Goal: Transaction & Acquisition: Download file/media

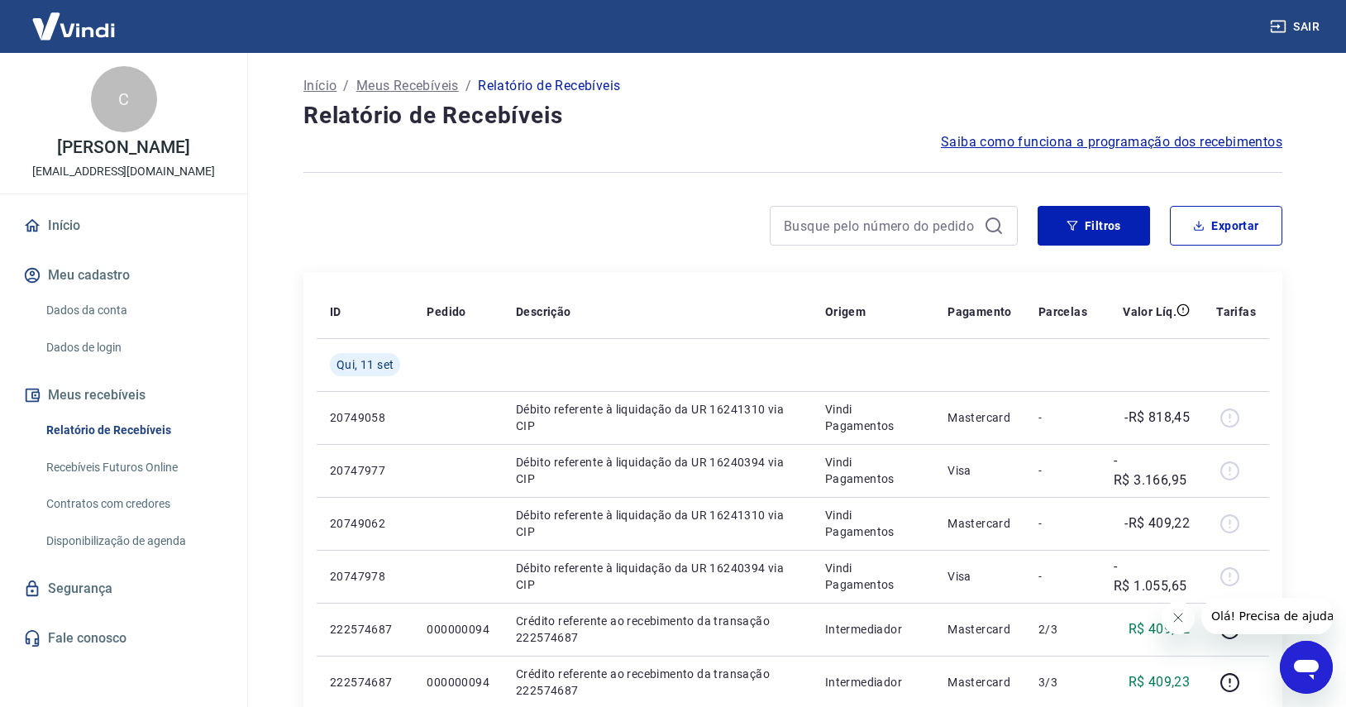
click at [173, 484] on link "Recebíveis Futuros Online" at bounding box center [134, 467] width 188 height 34
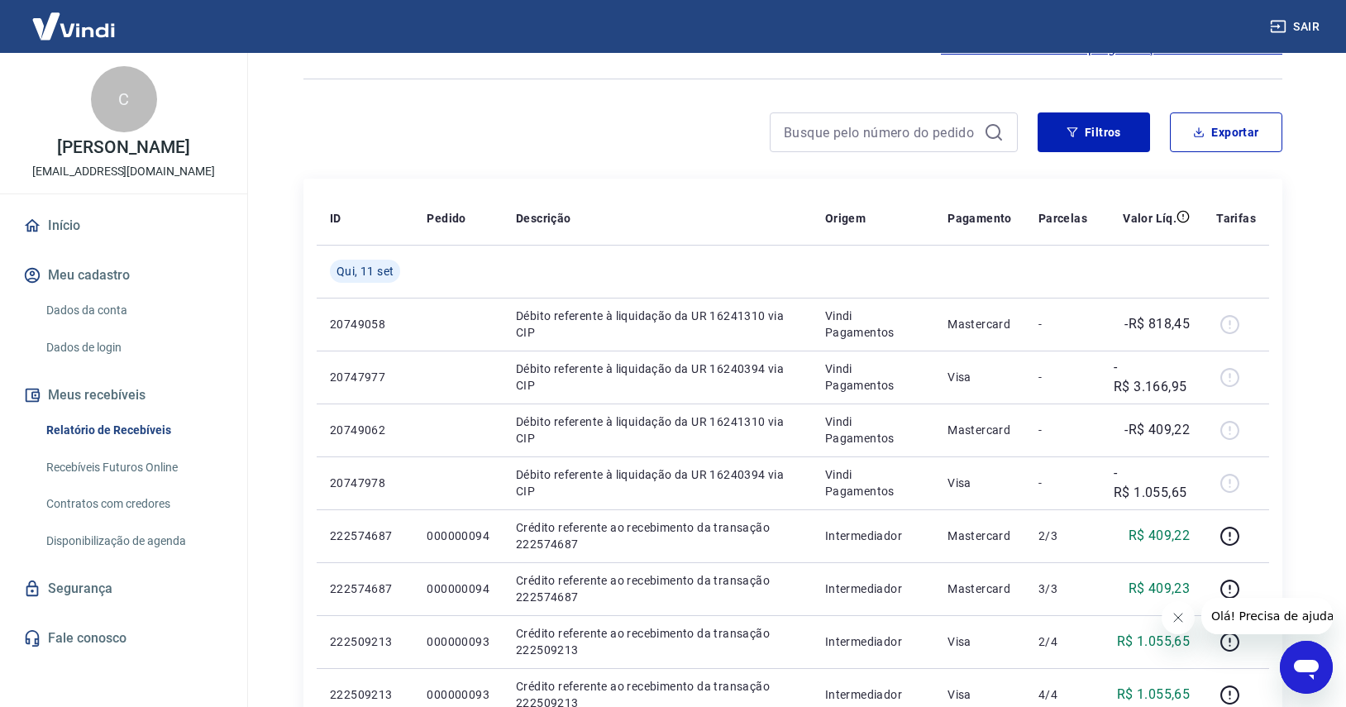
scroll to position [88, 0]
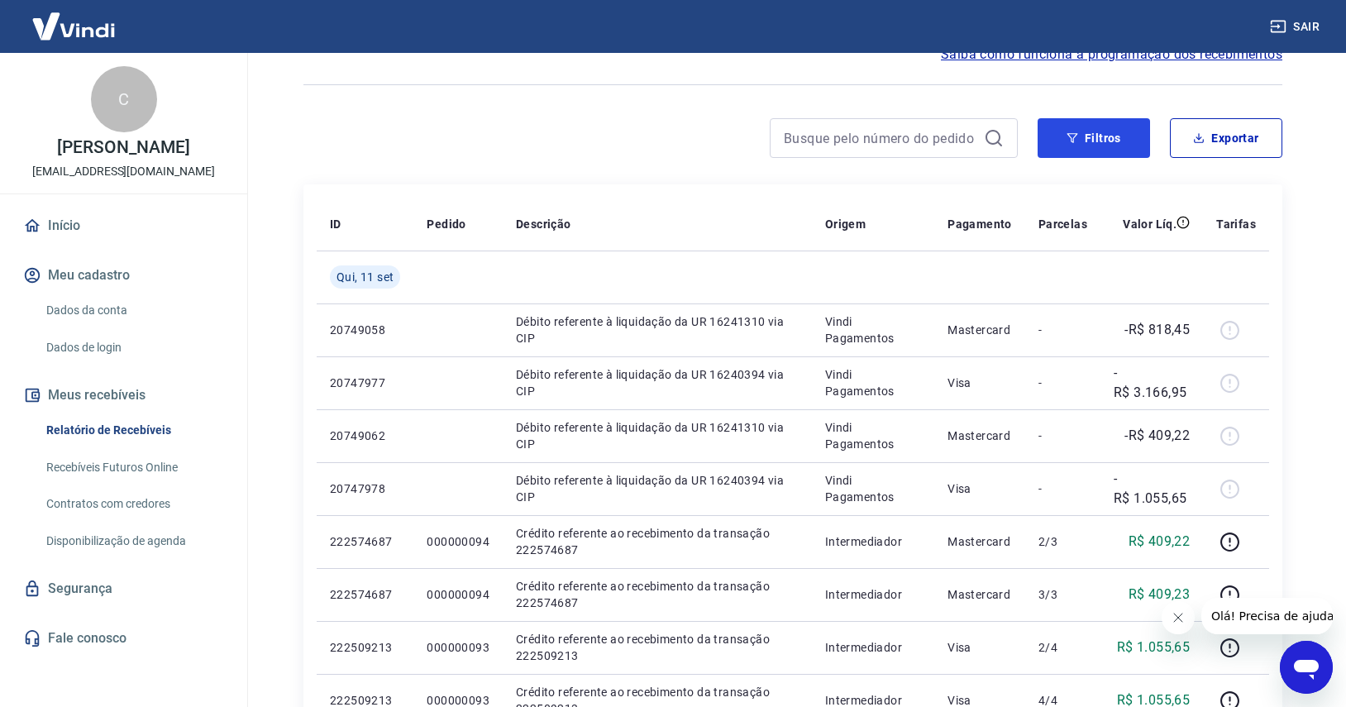
click at [1116, 155] on button "Filtros" at bounding box center [1093, 138] width 112 height 40
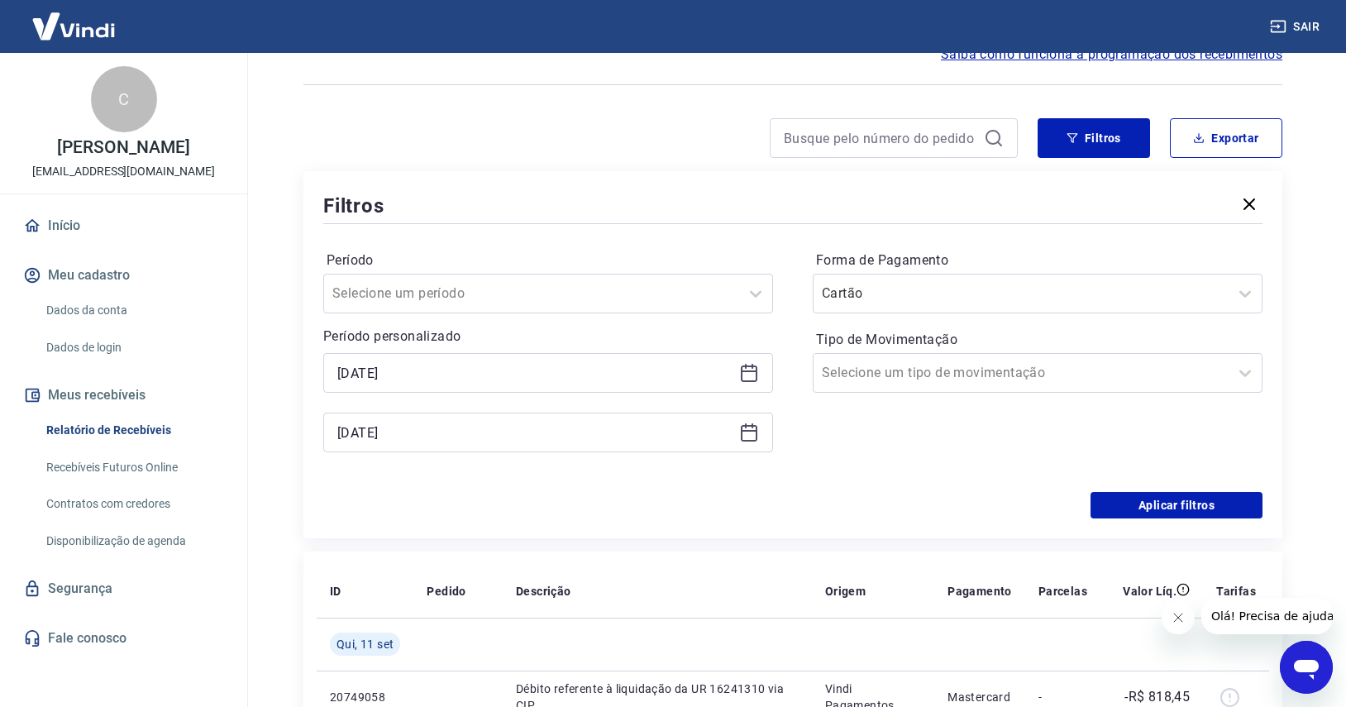
click at [863, 293] on input "Forma de Pagamento" at bounding box center [905, 293] width 167 height 20
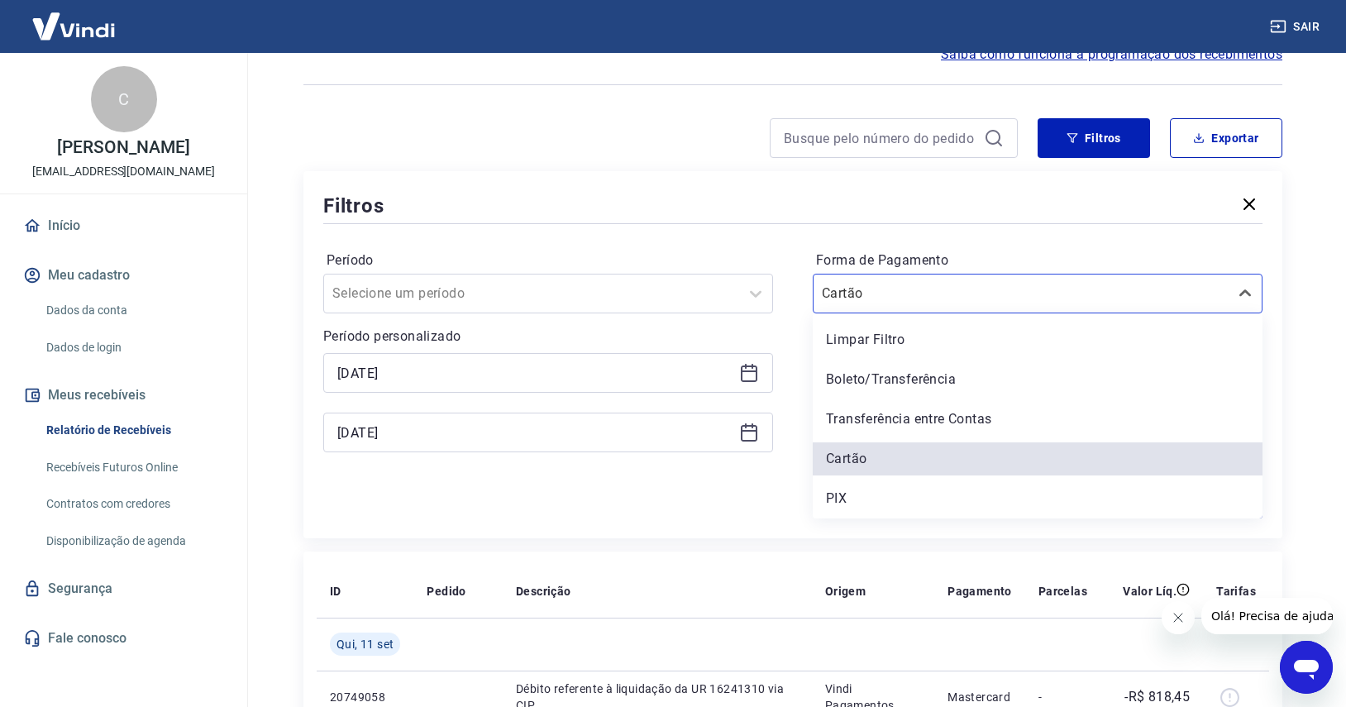
click at [857, 493] on div "PIX" at bounding box center [1037, 498] width 450 height 33
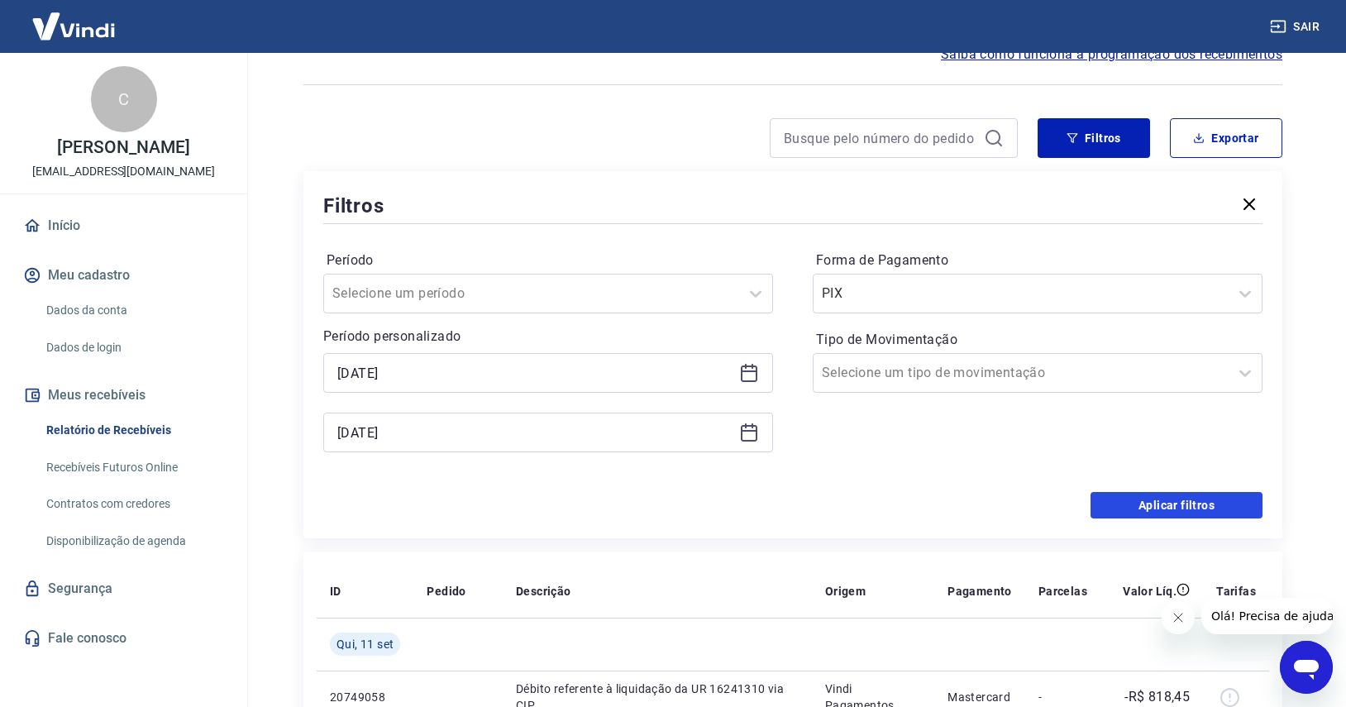
click at [1206, 504] on button "Aplicar filtros" at bounding box center [1176, 505] width 172 height 26
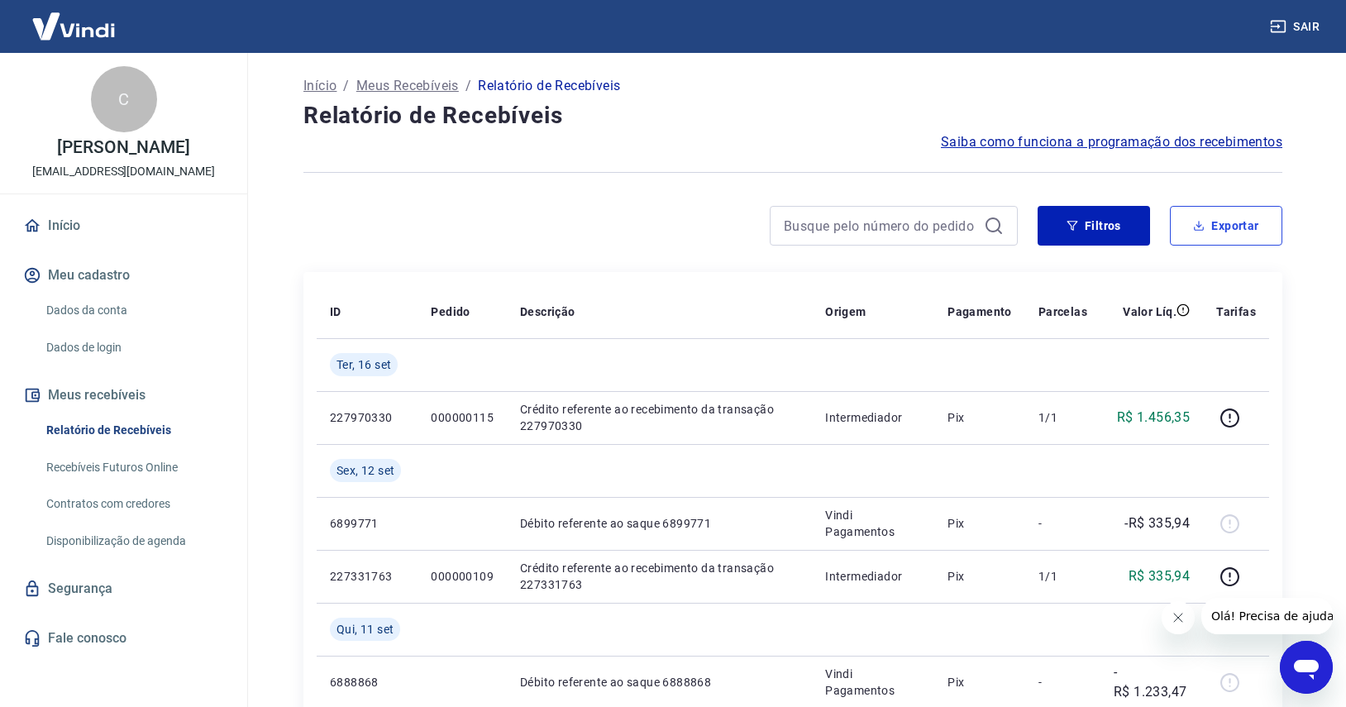
click at [1249, 227] on button "Exportar" at bounding box center [1226, 226] width 112 height 40
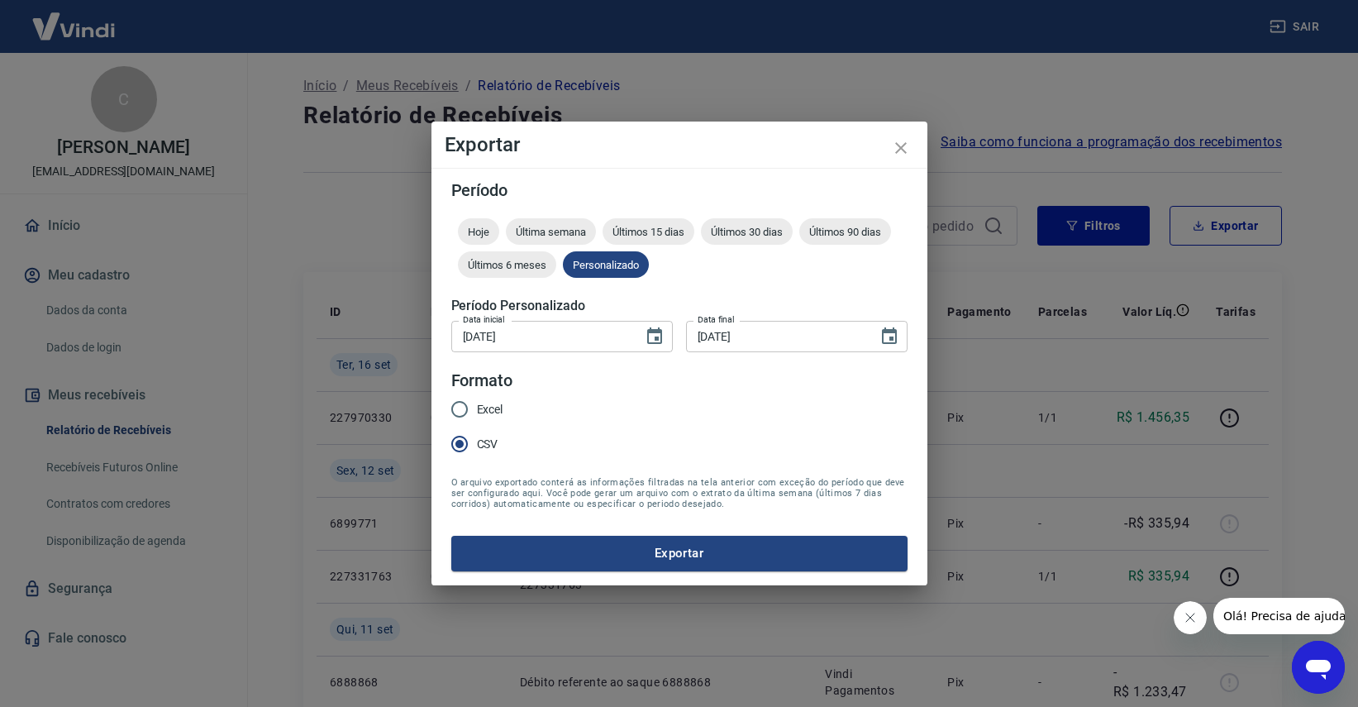
click at [496, 406] on span "Excel" at bounding box center [490, 409] width 26 height 17
click at [477, 406] on input "Excel" at bounding box center [459, 409] width 35 height 35
radio input "true"
click at [570, 553] on button "Exportar" at bounding box center [679, 553] width 456 height 35
